Goal: Information Seeking & Learning: Find specific fact

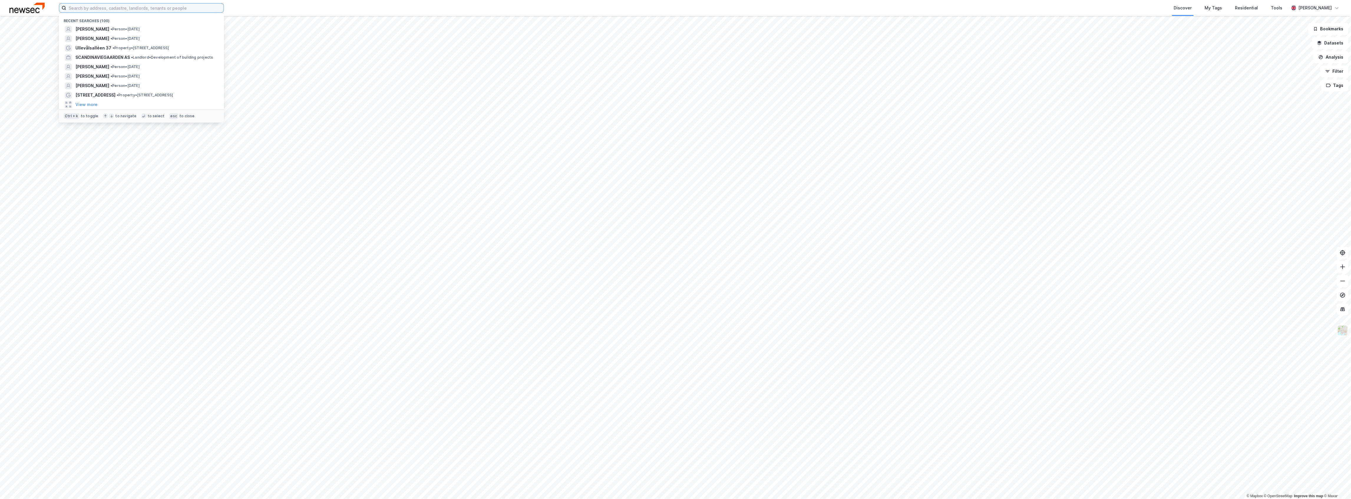
click at [93, 8] on input at bounding box center [144, 8] width 157 height 9
paste input "[PERSON_NAME] gate"
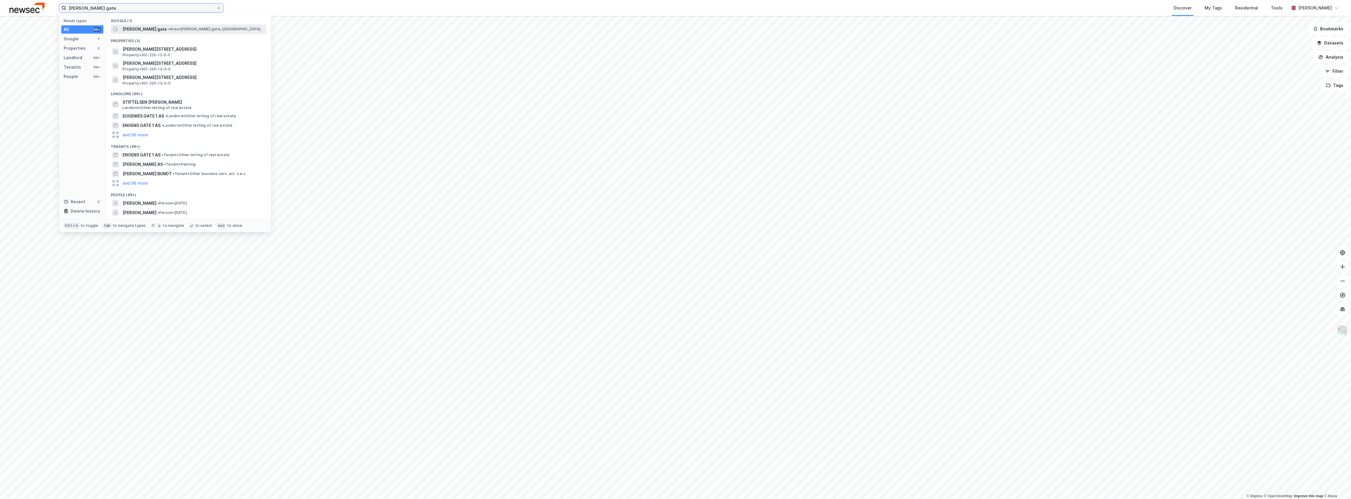
type input "[PERSON_NAME] gate"
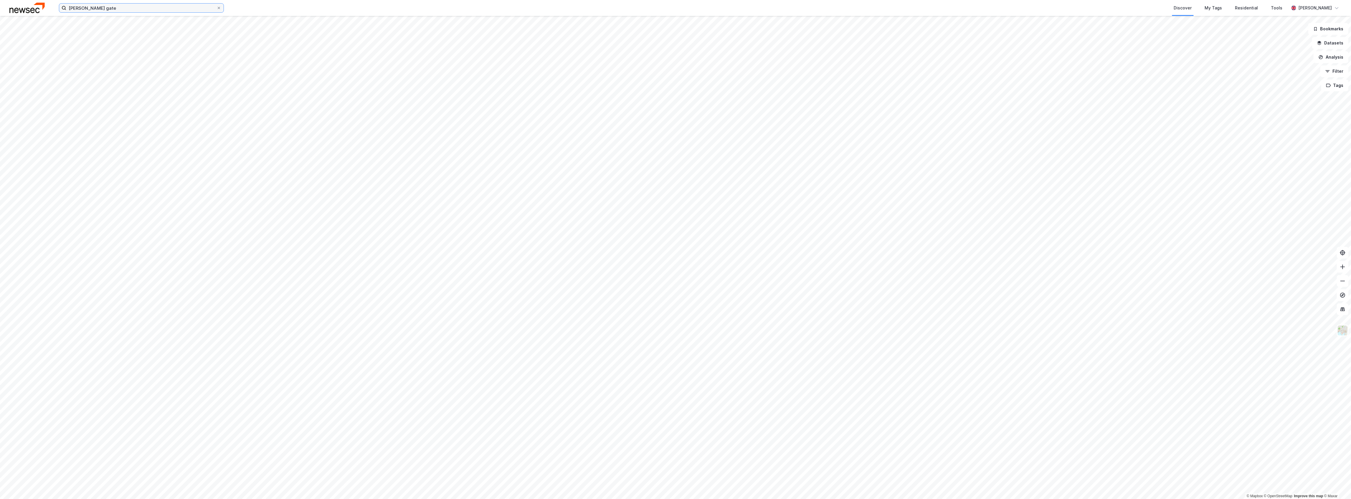
click at [91, 16] on div "[PERSON_NAME] gate Discover My Tags Residential Tools [PERSON_NAME] © Mapbox © …" at bounding box center [675, 249] width 1351 height 499
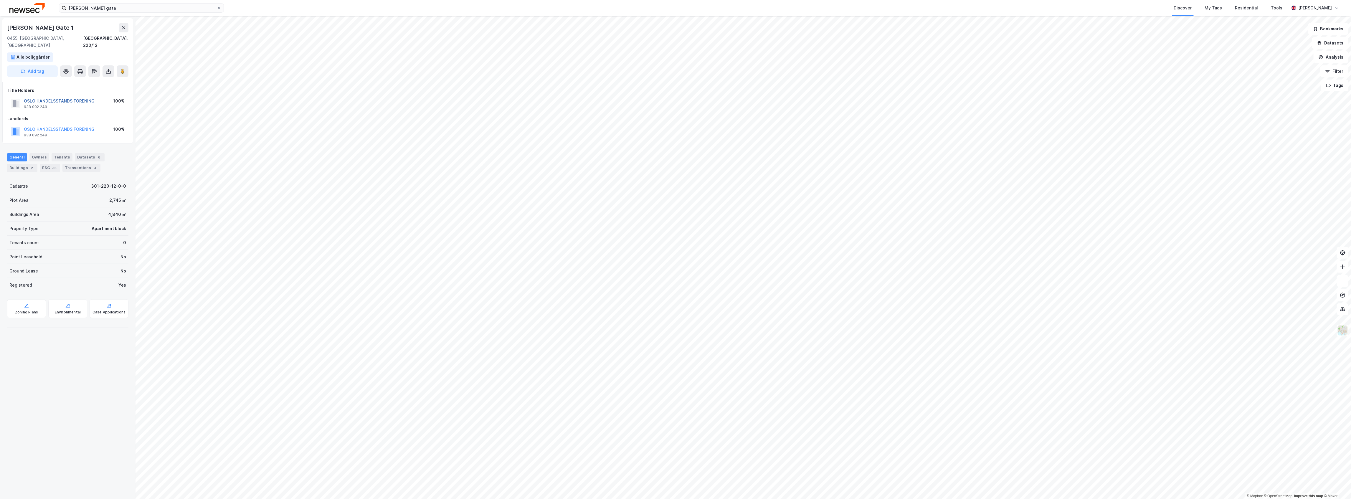
click at [0, 0] on button "OSLO HANDELSSTANDS FORENING" at bounding box center [0, 0] width 0 height 0
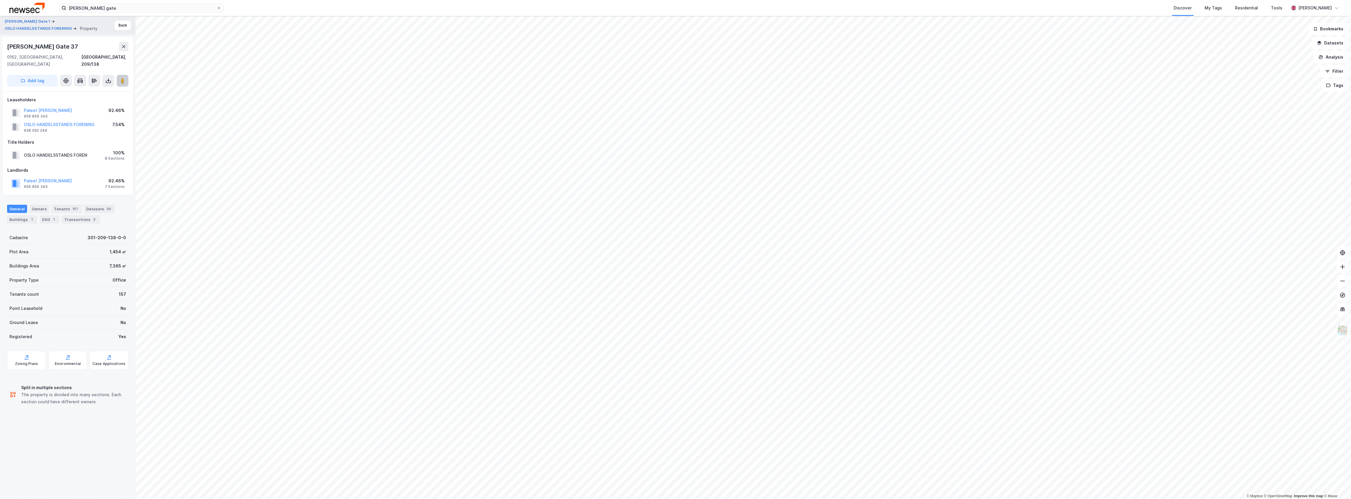
click at [121, 78] on image at bounding box center [123, 81] width 4 height 6
click at [120, 28] on button "Back" at bounding box center [123, 25] width 16 height 9
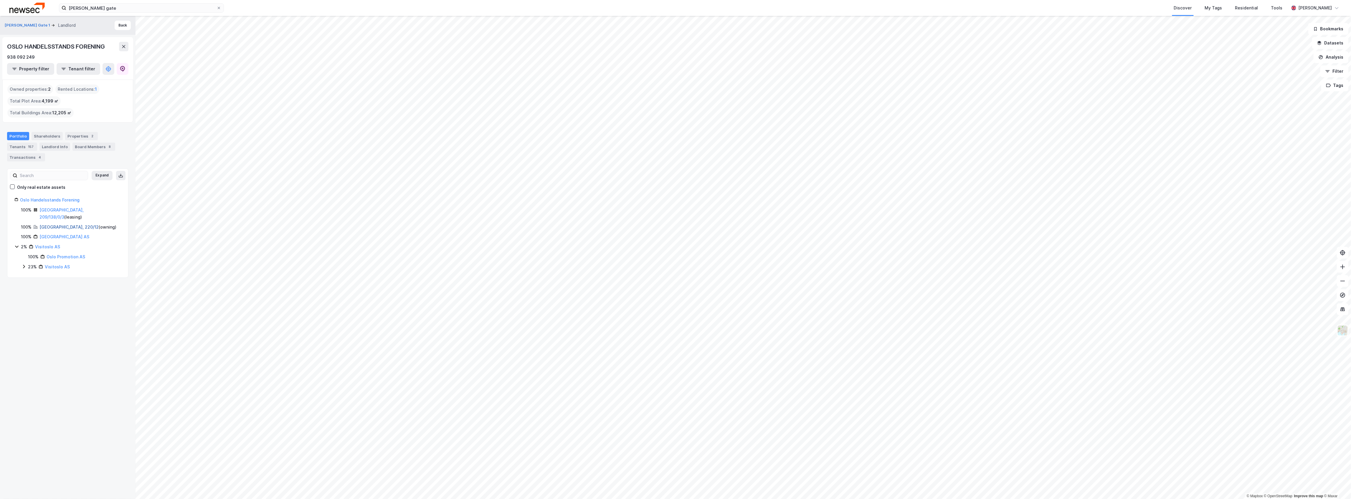
click at [53, 224] on link "[GEOGRAPHIC_DATA], 220/12" at bounding box center [68, 226] width 59 height 5
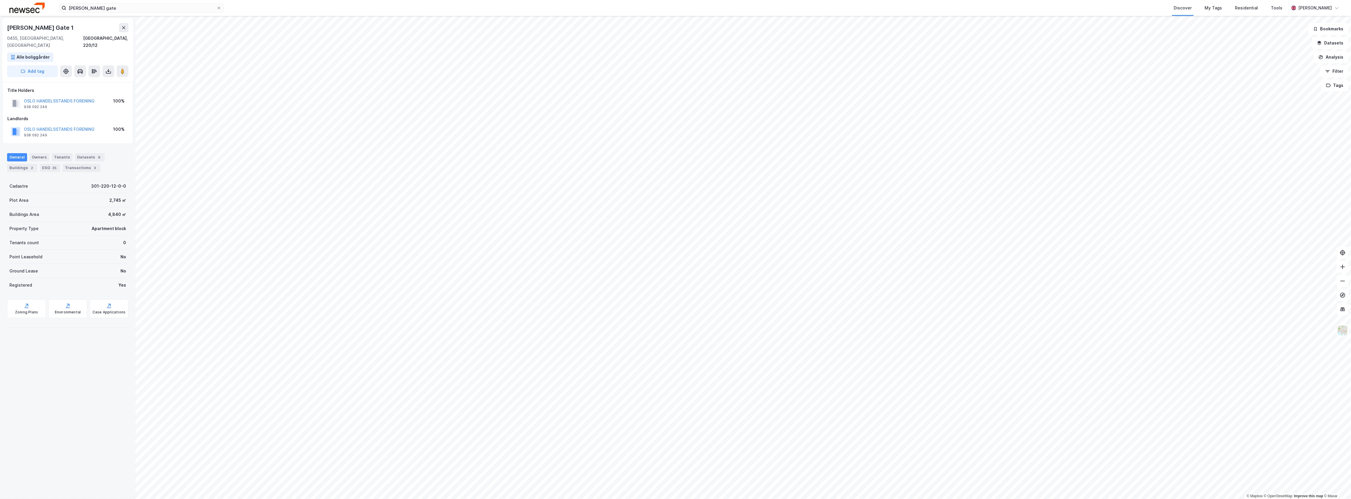
click at [102, 96] on div "OSLO HANDELSSTANDS FORENING 938 092 249 100%" at bounding box center [67, 103] width 121 height 14
copy button "OSLO HANDELSSTANDS FORENING"
click at [76, 164] on div "Transactions 3" at bounding box center [81, 168] width 38 height 8
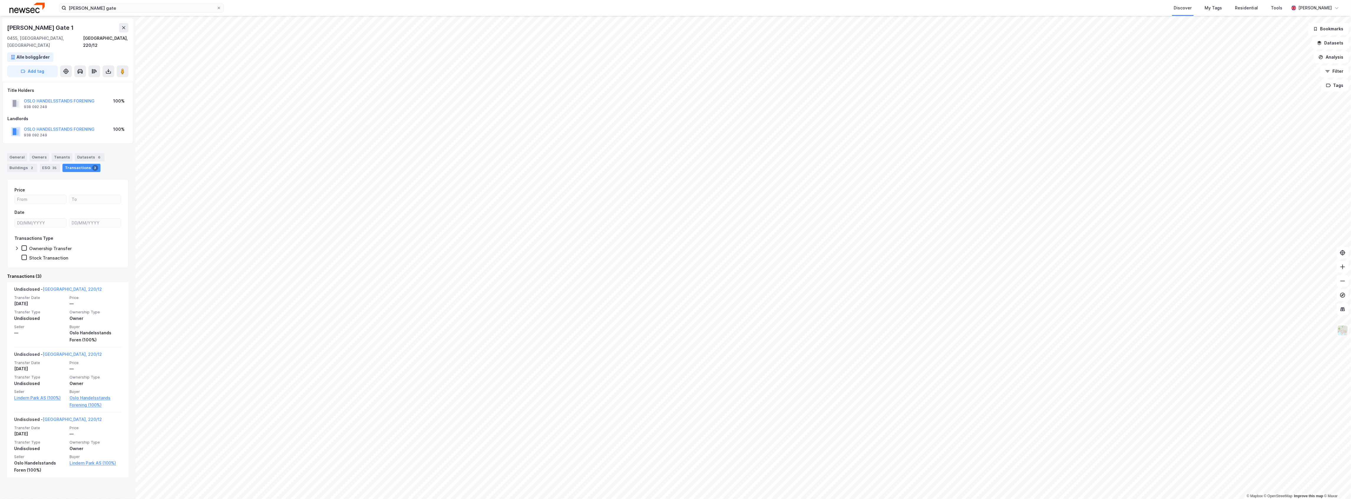
click at [101, 98] on div "OSLO HANDELSSTANDS FORENING 938 092 249 100%" at bounding box center [67, 103] width 121 height 14
click at [102, 96] on div "OSLO HANDELSSTANDS FORENING 938 092 249 100%" at bounding box center [67, 103] width 121 height 14
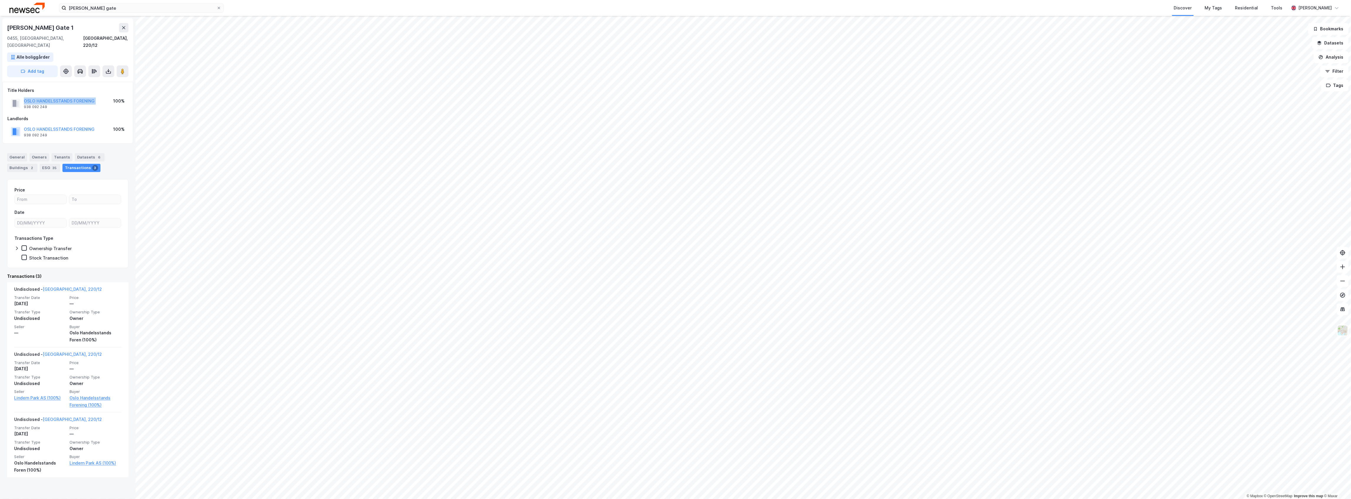
click at [102, 96] on div "OSLO HANDELSSTANDS FORENING 938 092 249 100%" at bounding box center [67, 103] width 121 height 14
copy button "OSLO HANDELSSTANDS FORENING"
click at [24, 29] on div "[PERSON_NAME] Gate 1" at bounding box center [41, 27] width 68 height 9
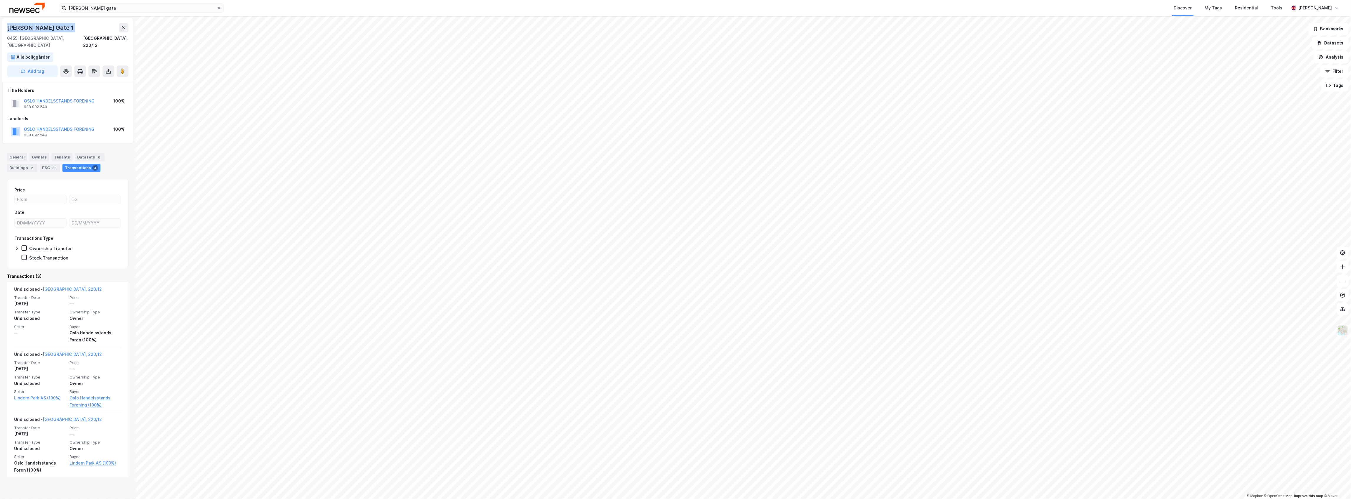
click at [24, 29] on div "[PERSON_NAME] Gate 1" at bounding box center [41, 27] width 68 height 9
copy div "[PERSON_NAME] Gate 1"
click at [21, 153] on div "General" at bounding box center [17, 157] width 20 height 8
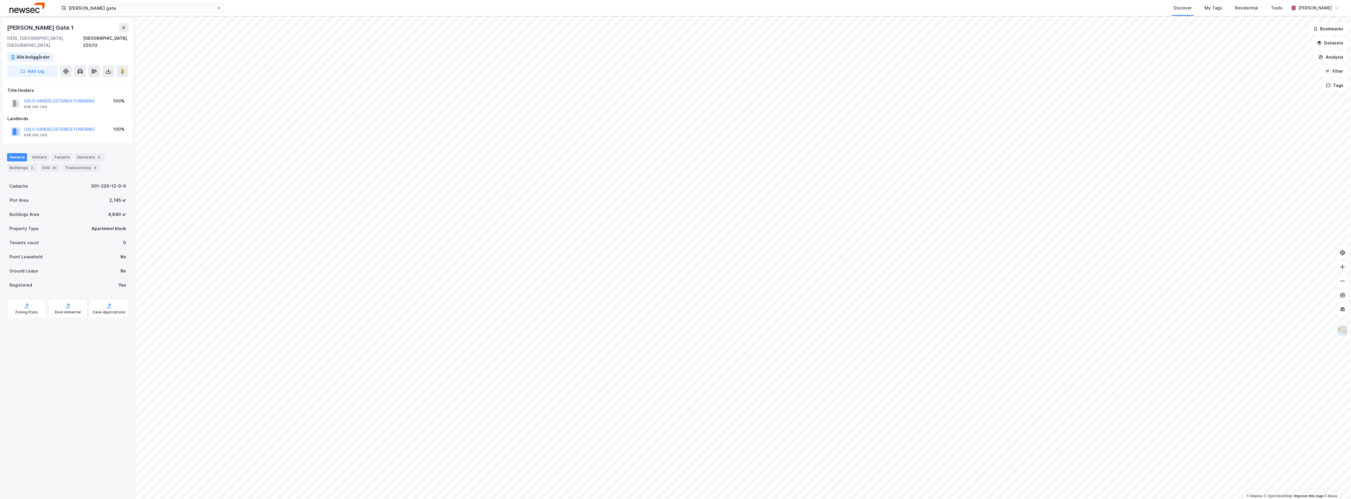
click at [113, 211] on div "4,840 ㎡" at bounding box center [117, 214] width 18 height 7
